Goal: Task Accomplishment & Management: Complete application form

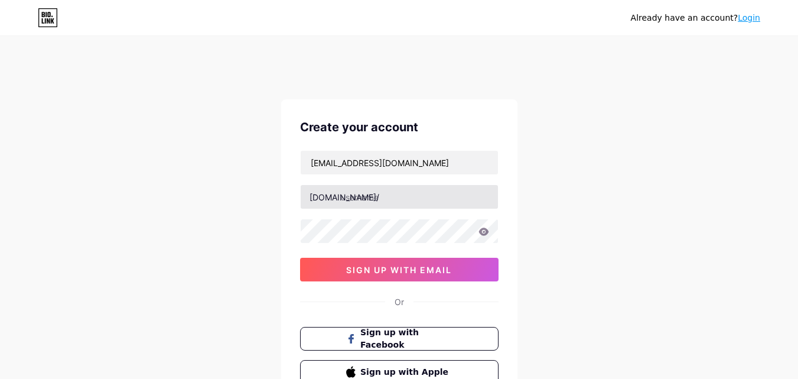
type input "[EMAIL_ADDRESS][DOMAIN_NAME]"
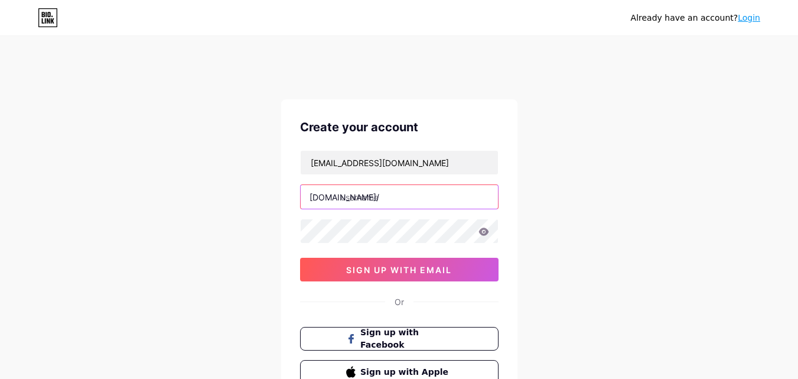
click at [399, 194] on input "text" at bounding box center [399, 197] width 197 height 24
paste input "ridgeconcretecoatings"
type input "ridgeconcretecoatings"
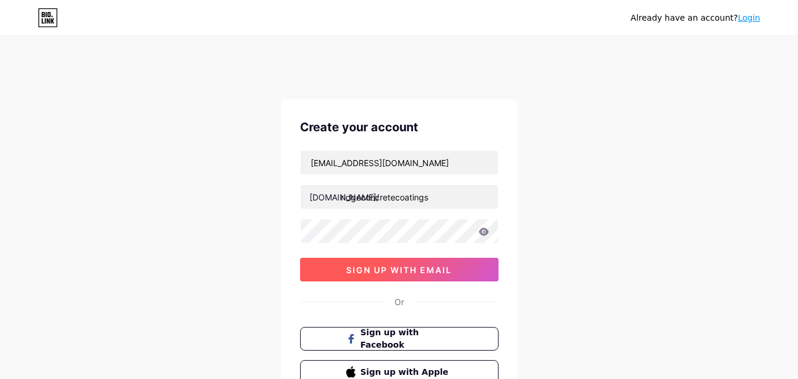
click at [385, 273] on span "sign up with email" at bounding box center [399, 270] width 106 height 10
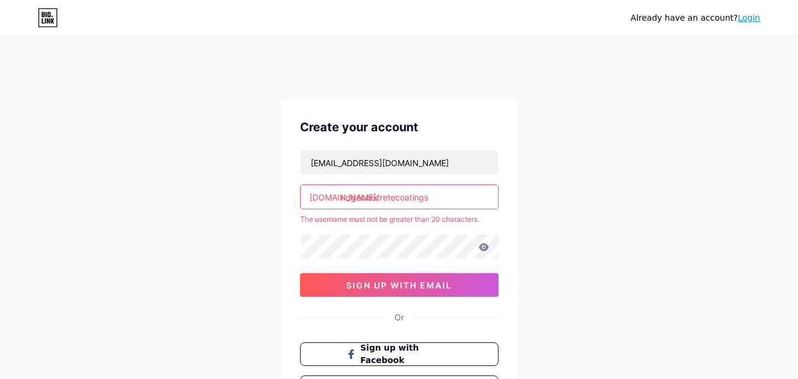
click at [344, 209] on div "[EMAIL_ADDRESS][DOMAIN_NAME] [DOMAIN_NAME]/ ridgeconcretecoatings The username …" at bounding box center [399, 223] width 199 height 147
click at [343, 202] on input "ridgeconcretecoatings" at bounding box center [399, 197] width 197 height 24
drag, startPoint x: 340, startPoint y: 197, endPoint x: 317, endPoint y: 197, distance: 23.6
click at [317, 197] on div "[DOMAIN_NAME]/ ridgeconcretecoatings" at bounding box center [399, 196] width 199 height 25
click at [433, 199] on input "ridgeconcretecoatings" at bounding box center [399, 197] width 197 height 24
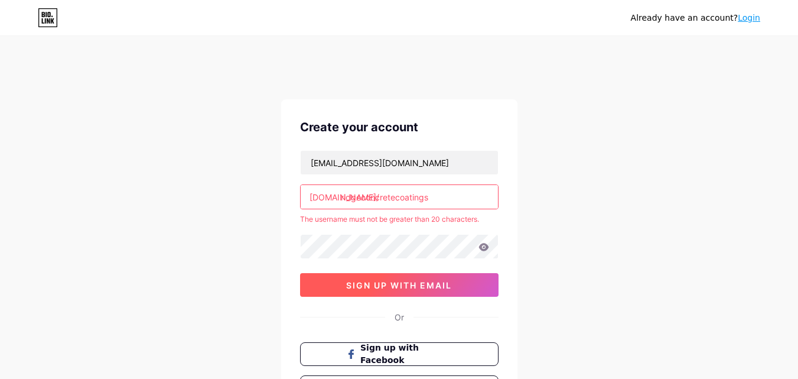
click at [393, 282] on span "sign up with email" at bounding box center [399, 285] width 106 height 10
